Goal: Answer question/provide support: Answer question/provide support

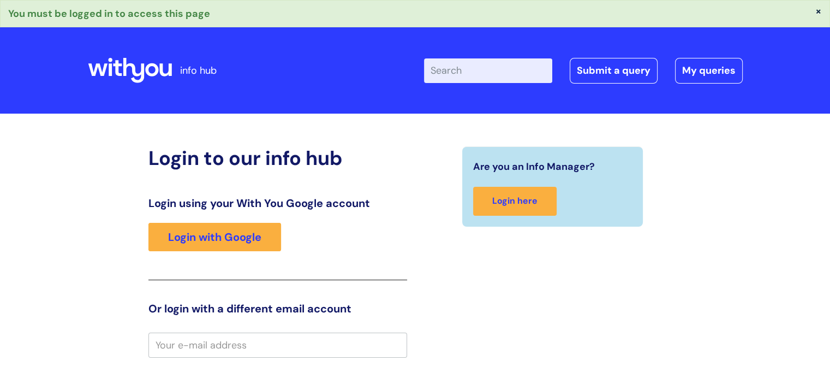
click at [477, 76] on input "Enter your search term here..." at bounding box center [488, 70] width 128 height 24
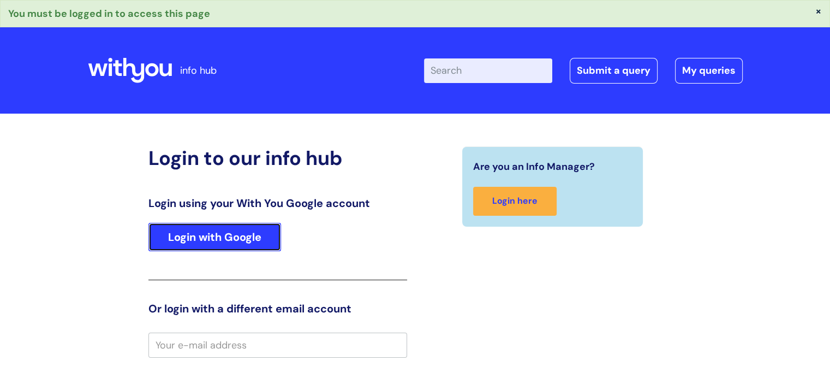
click at [205, 246] on link "Login with Google" at bounding box center [214, 237] width 133 height 28
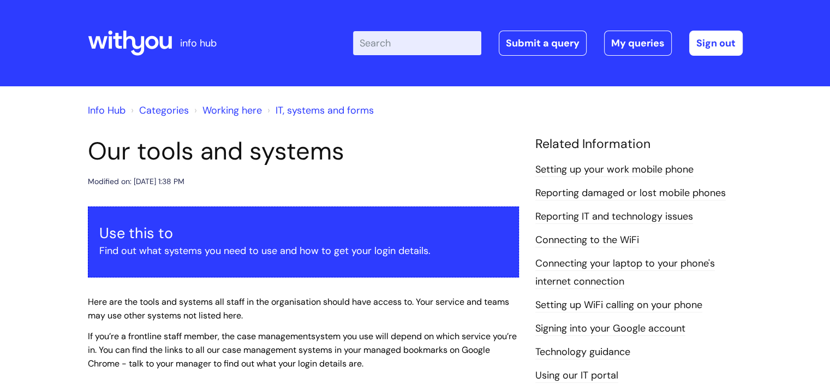
click at [390, 44] on input "Enter your search term here..." at bounding box center [417, 43] width 128 height 24
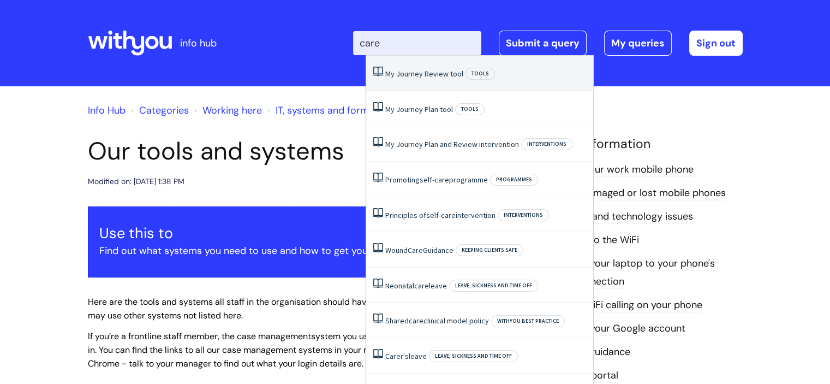
type input "cares"
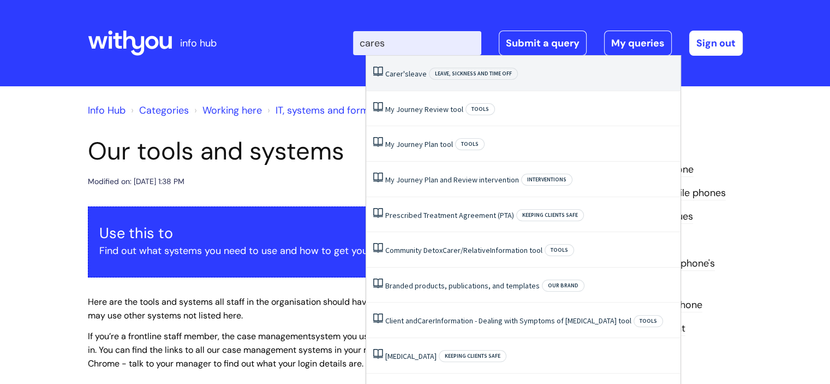
click at [402, 67] on li "Carer's leave Leave, sickness and time off" at bounding box center [523, 73] width 314 height 35
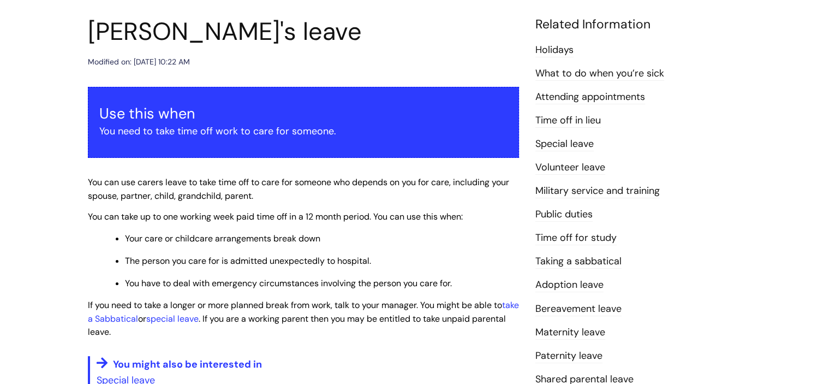
scroll to position [109, 0]
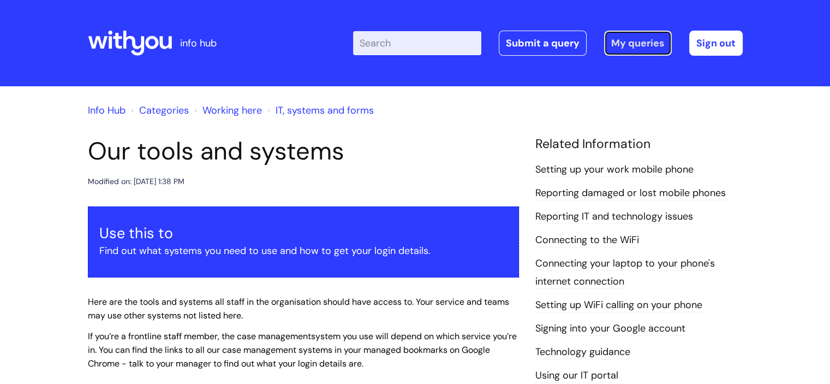
click at [631, 43] on link "My queries" at bounding box center [638, 43] width 68 height 25
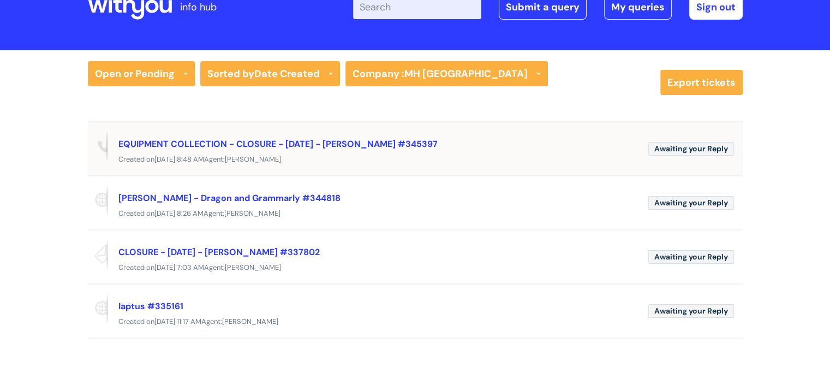
scroll to position [55, 0]
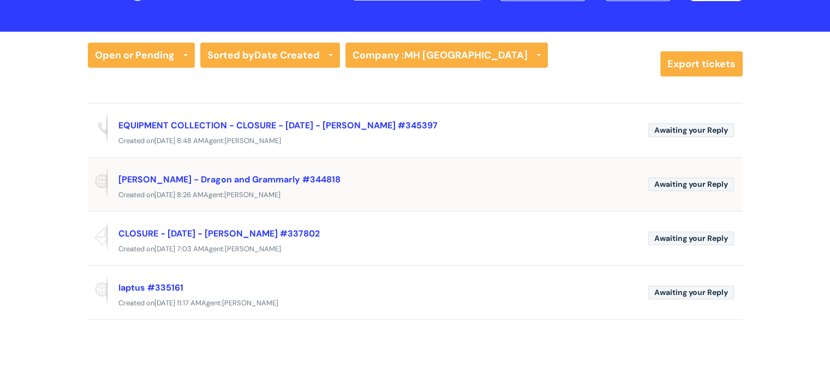
click at [342, 194] on div "Created [DATE][DATE] 8:26 AM Agent: [PERSON_NAME]" at bounding box center [415, 195] width 655 height 14
click at [344, 188] on div "Created [DATE][DATE] 8:26 AM Agent: [PERSON_NAME]" at bounding box center [415, 195] width 655 height 14
click at [344, 188] on div "Created on Tue, 26 Aug at 8:26 AM Agent: Christopher Hughes" at bounding box center [415, 195] width 655 height 14
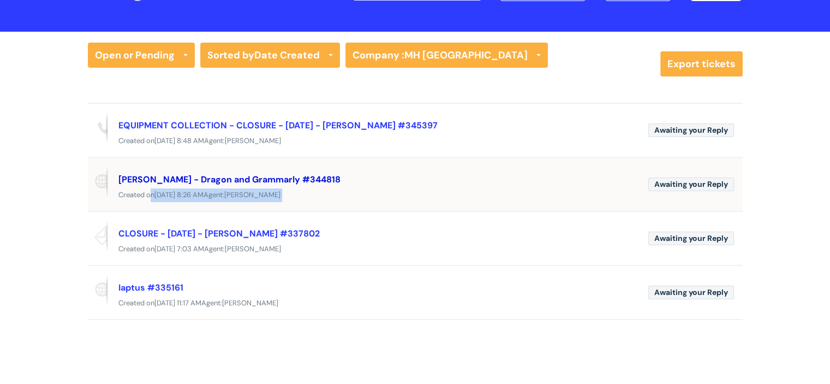
click at [158, 176] on link "Rebekah Gooden - Dragon and Grammarly #344818" at bounding box center [229, 179] width 222 height 11
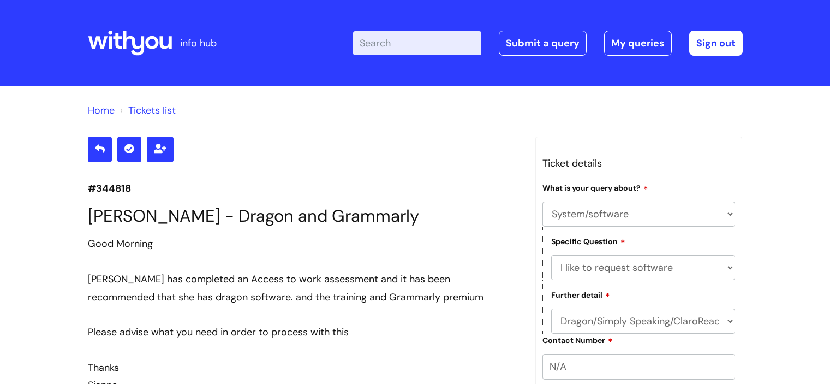
select select "System/software"
select select "I like to request software"
select select "Dragon/Simply Speaking/ClaroRead"
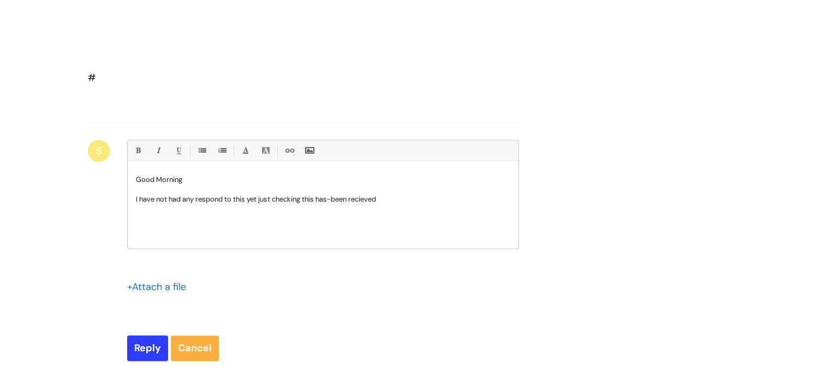
click at [336, 204] on p "I have not had any respond to this yet just checking this has-been recieved" at bounding box center [323, 199] width 374 height 10
click at [156, 360] on input "Reply" at bounding box center [147, 347] width 41 height 25
type input "Please Wait..."
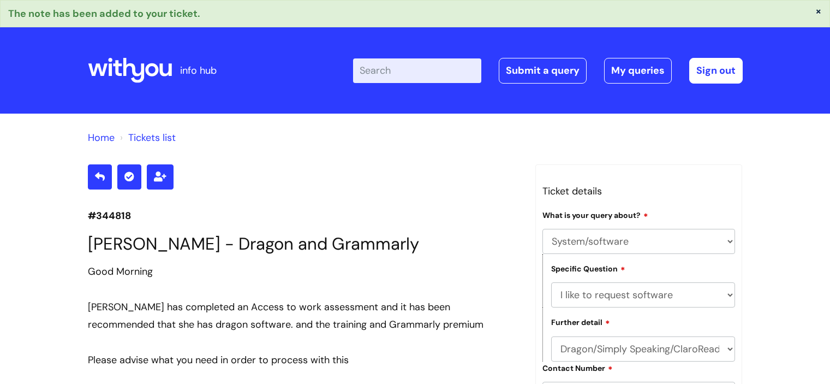
select select "System/software"
select select "I like to request software"
select select "Dragon/Simply Speaking/ClaroRead"
click at [561, 75] on link "Submit a query" at bounding box center [543, 70] width 88 height 25
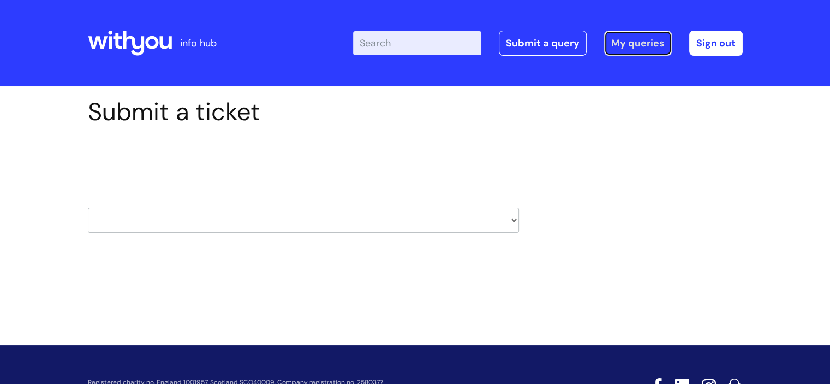
click at [631, 47] on link "My queries" at bounding box center [638, 43] width 68 height 25
